Goal: Share content: Share content

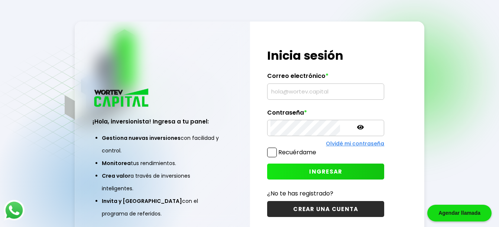
type input "[EMAIL_ADDRESS][DOMAIN_NAME]"
click at [357, 129] on icon at bounding box center [360, 127] width 7 height 4
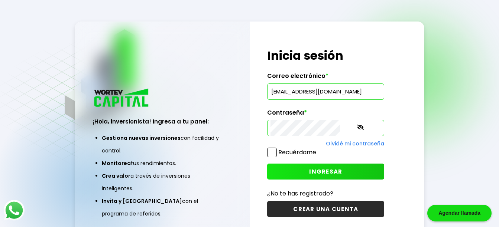
click at [309, 171] on span "INGRESAR" at bounding box center [325, 172] width 33 height 8
click at [309, 169] on span "INGRESAR" at bounding box center [325, 172] width 33 height 8
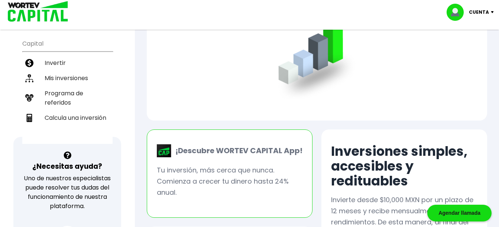
scroll to position [99, 0]
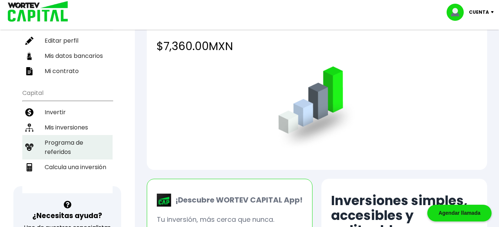
click at [55, 149] on li "Programa de referidos" at bounding box center [67, 147] width 90 height 25
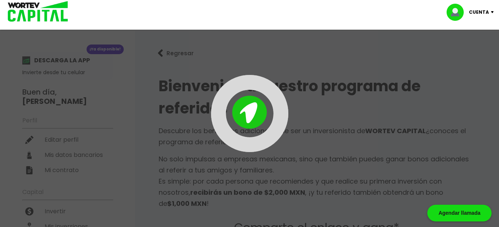
type input "[URL][DOMAIN_NAME]"
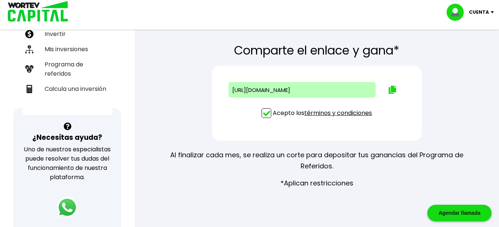
scroll to position [156, 0]
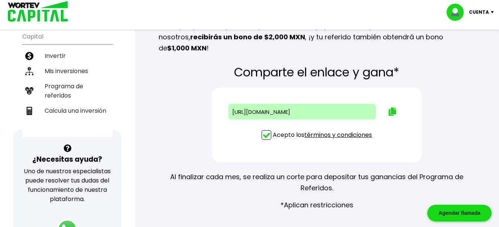
click at [264, 130] on span at bounding box center [267, 135] width 10 height 10
click at [324, 141] on input "Acepto los términos y condiciones" at bounding box center [324, 141] width 0 height 0
click at [264, 130] on span at bounding box center [267, 135] width 10 height 10
click at [324, 141] on input "Acepto los términos y condiciones" at bounding box center [324, 141] width 0 height 0
type input "[URL][DOMAIN_NAME]"
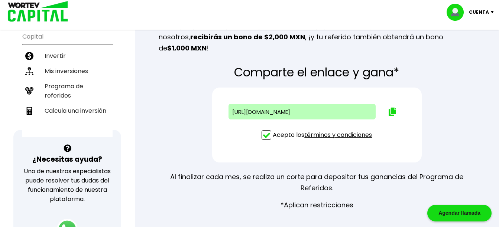
click at [454, 212] on div "Agendar llamada" at bounding box center [459, 213] width 64 height 17
